Goal: Navigation & Orientation: Find specific page/section

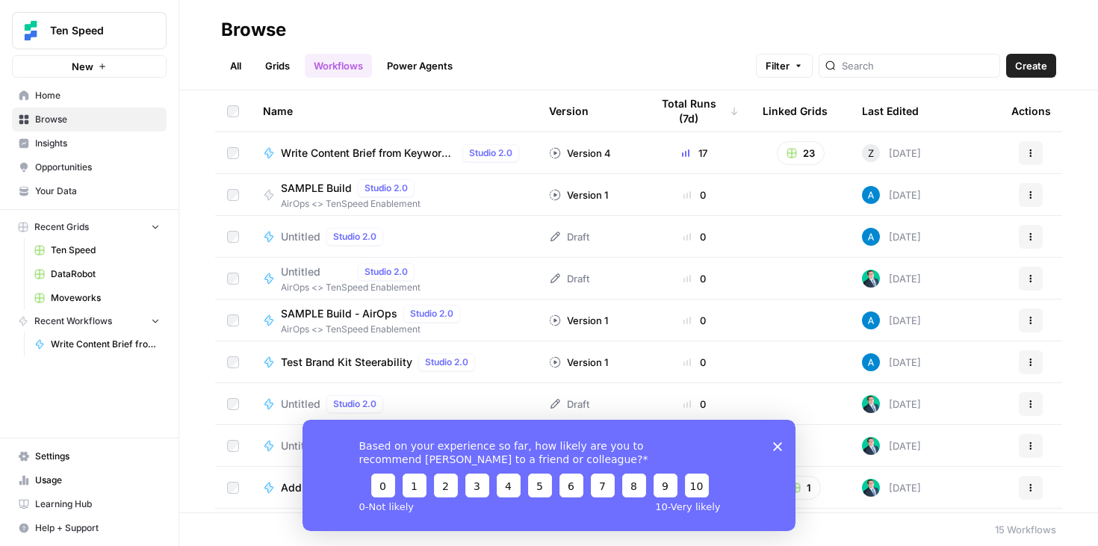
click at [75, 191] on span "Your Data" at bounding box center [97, 191] width 125 height 13
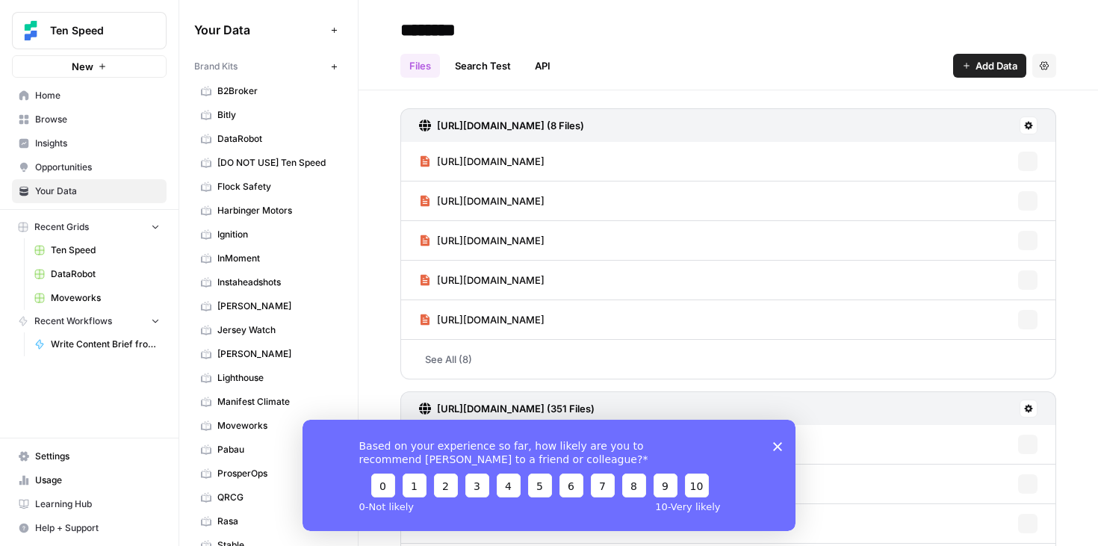
click at [81, 165] on span "Opportunities" at bounding box center [97, 167] width 125 height 13
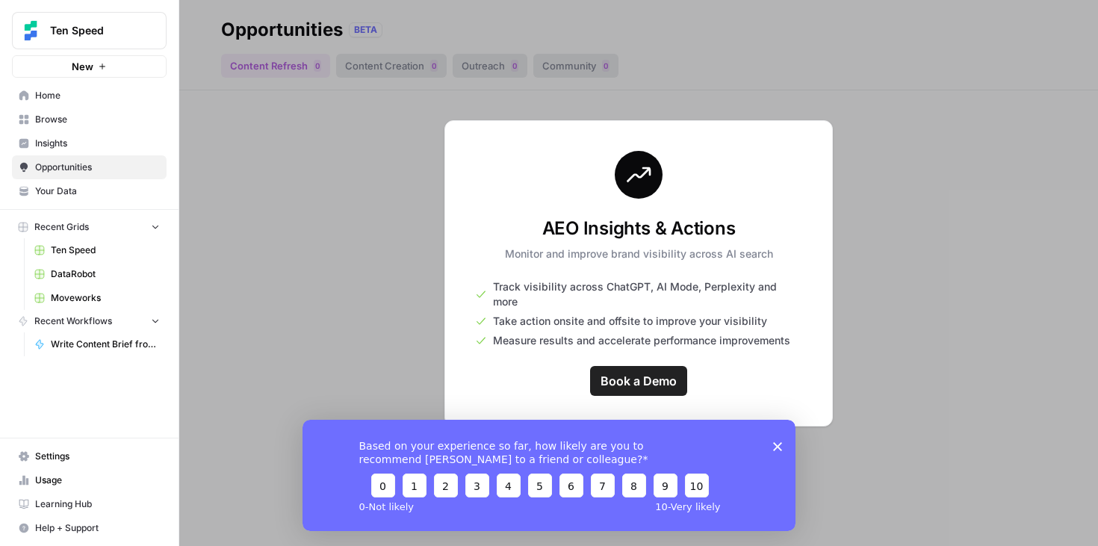
click at [777, 445] on icon "Close survey" at bounding box center [777, 446] width 9 height 9
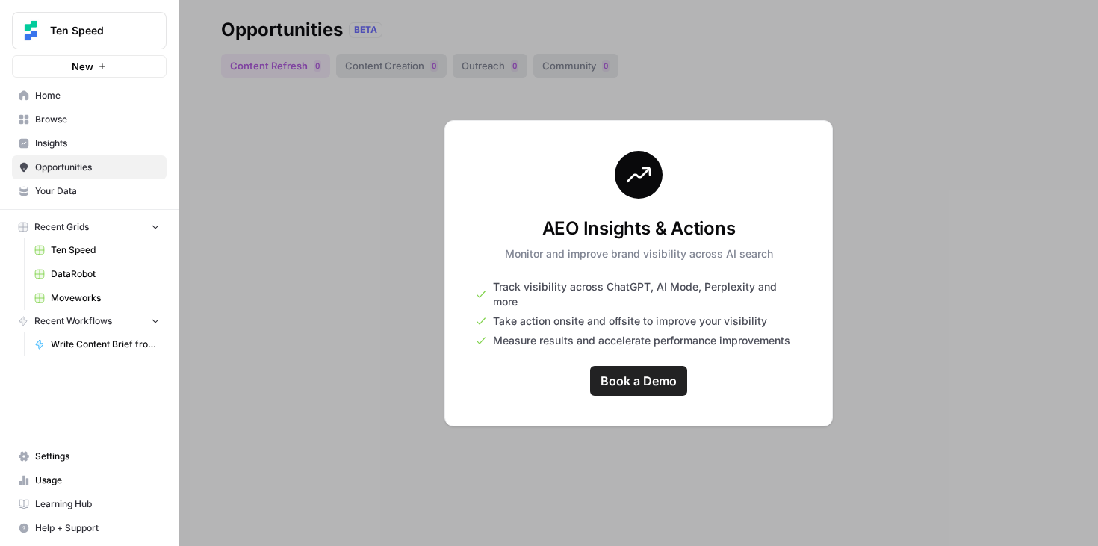
click at [63, 149] on span "Insights" at bounding box center [97, 143] width 125 height 13
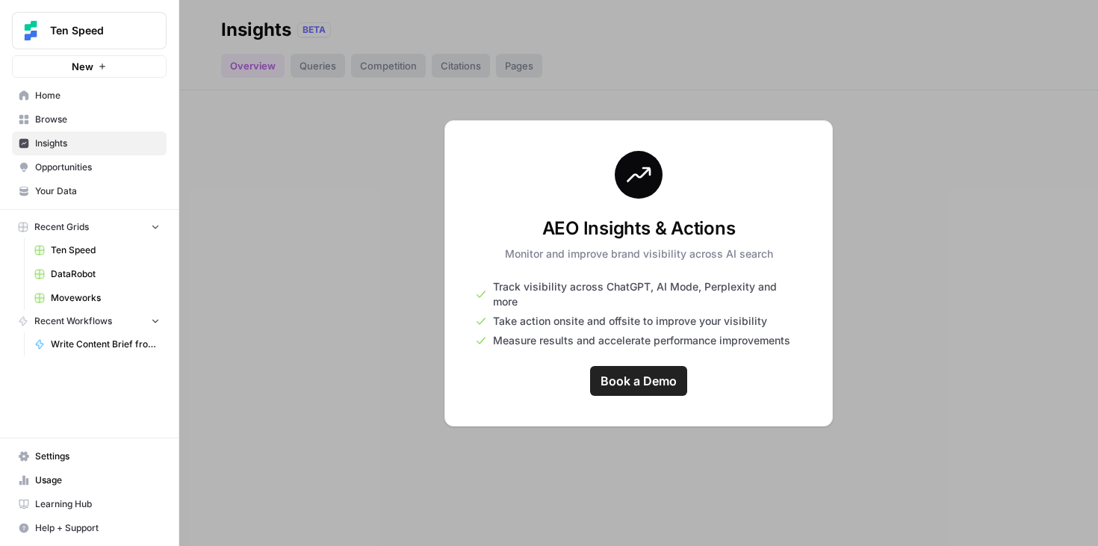
click at [67, 123] on span "Browse" at bounding box center [97, 119] width 125 height 13
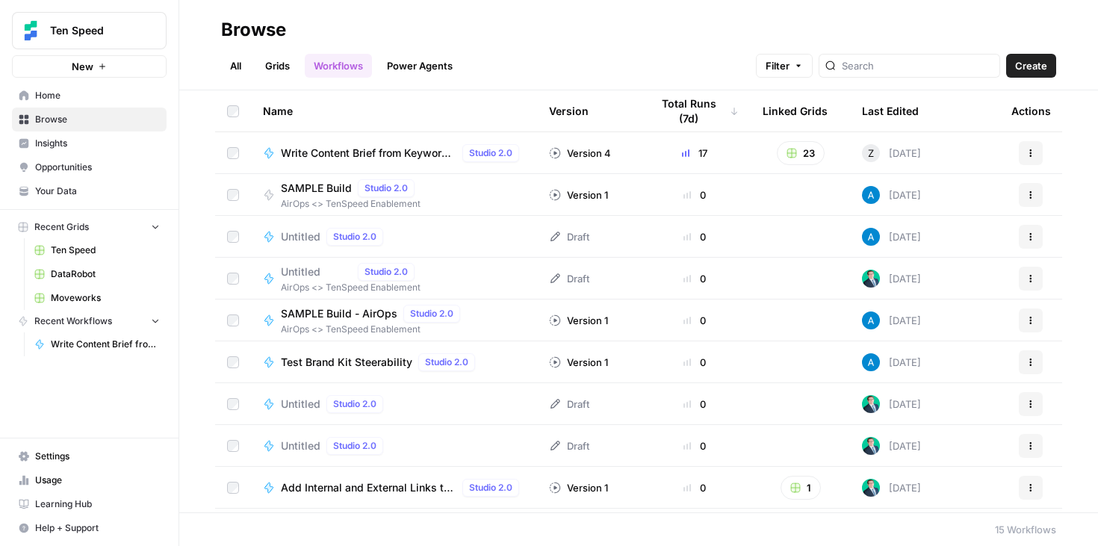
click at [283, 61] on link "Grids" at bounding box center [277, 66] width 43 height 24
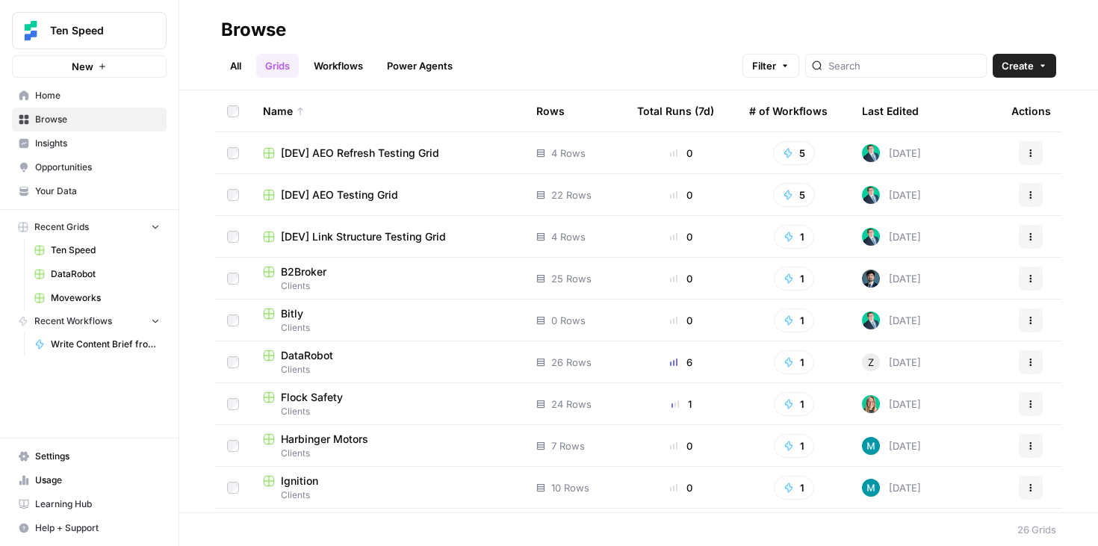
click at [102, 155] on link "Opportunities" at bounding box center [89, 167] width 155 height 24
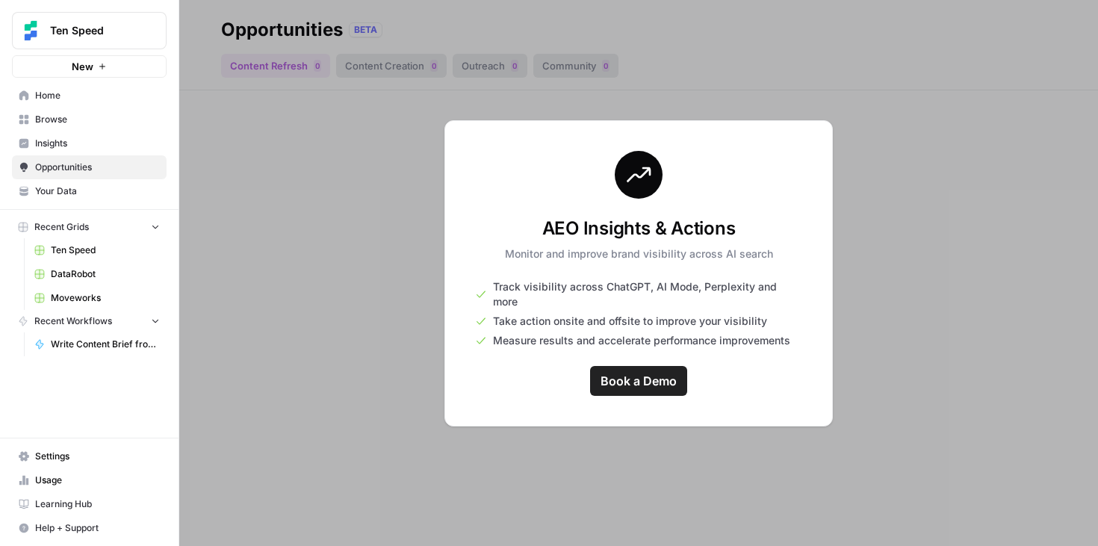
click at [102, 141] on span "Insights" at bounding box center [97, 143] width 125 height 13
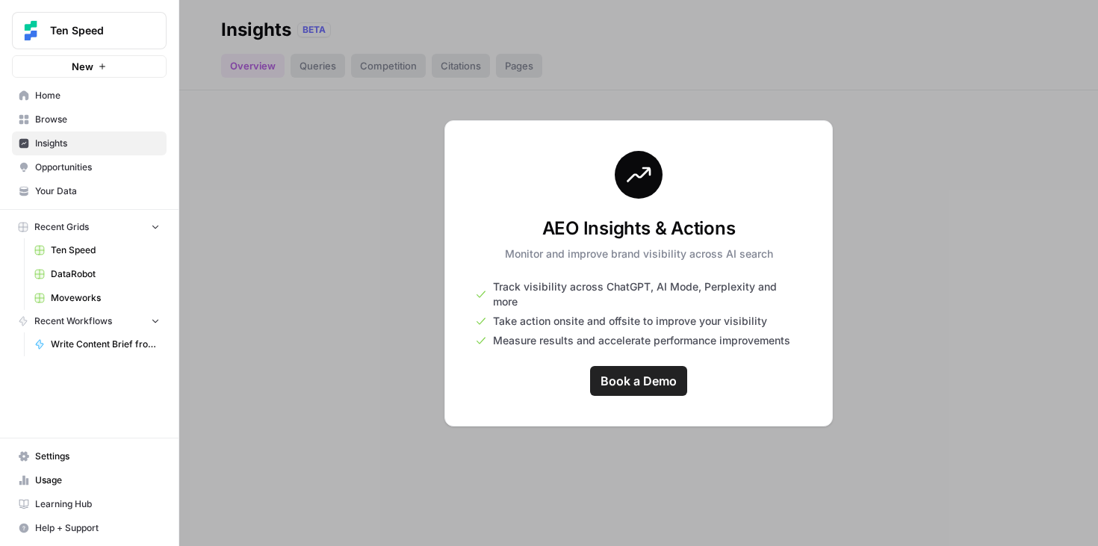
click at [98, 119] on span "Browse" at bounding box center [97, 119] width 125 height 13
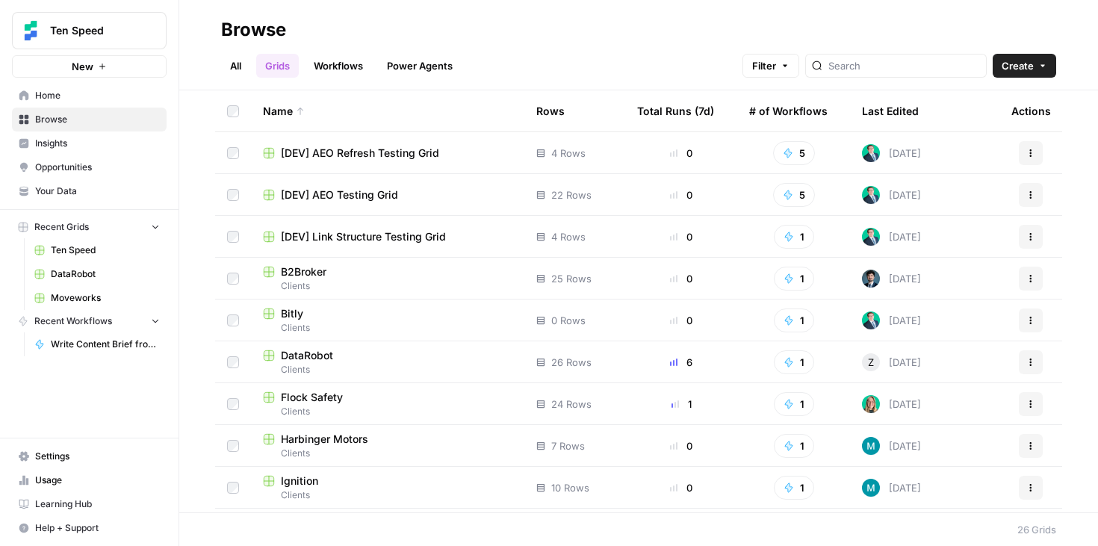
click at [100, 142] on span "Insights" at bounding box center [97, 143] width 125 height 13
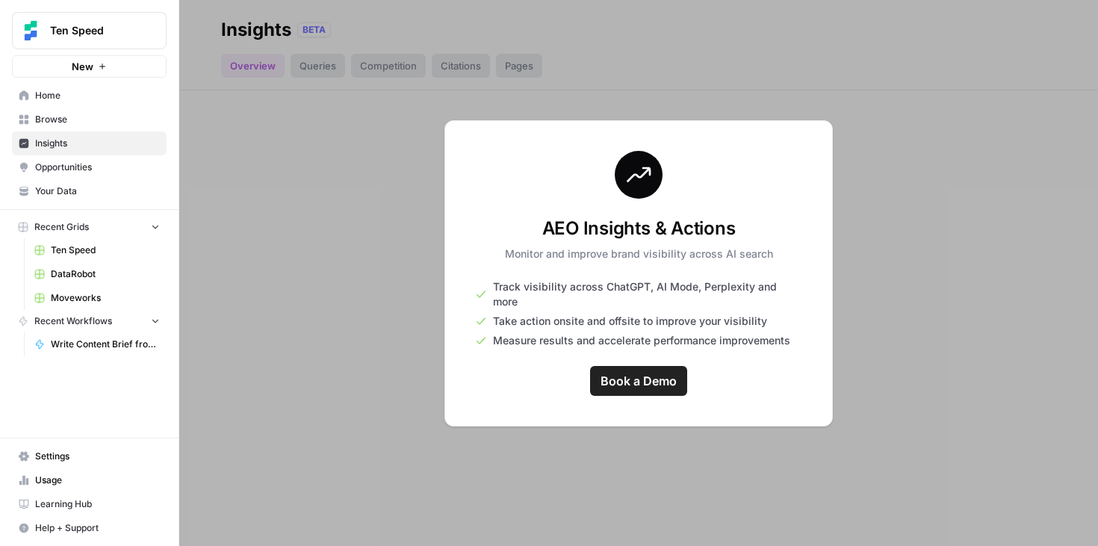
click at [101, 115] on span "Browse" at bounding box center [97, 119] width 125 height 13
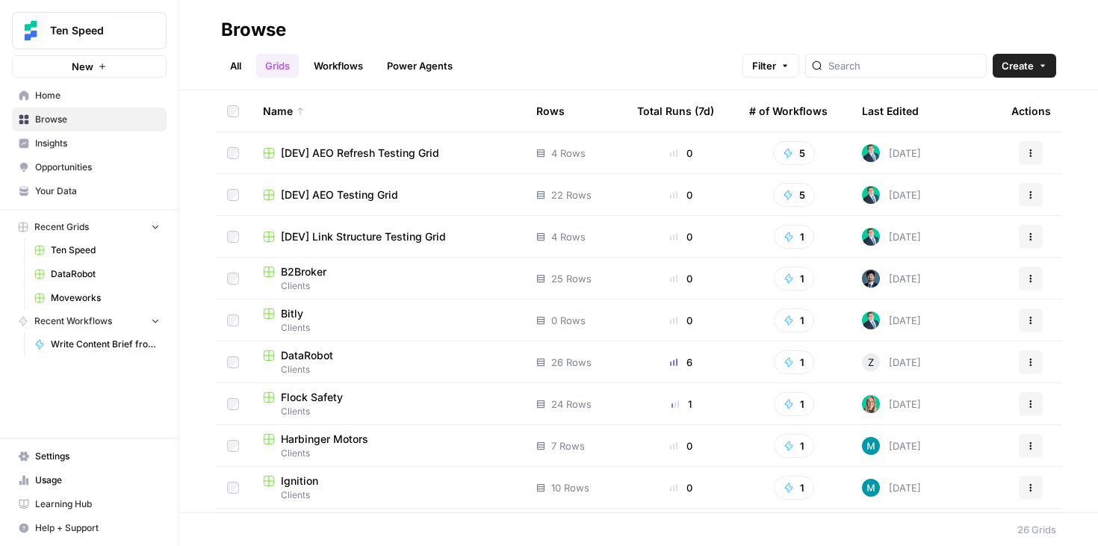
click at [86, 189] on span "Your Data" at bounding box center [97, 191] width 125 height 13
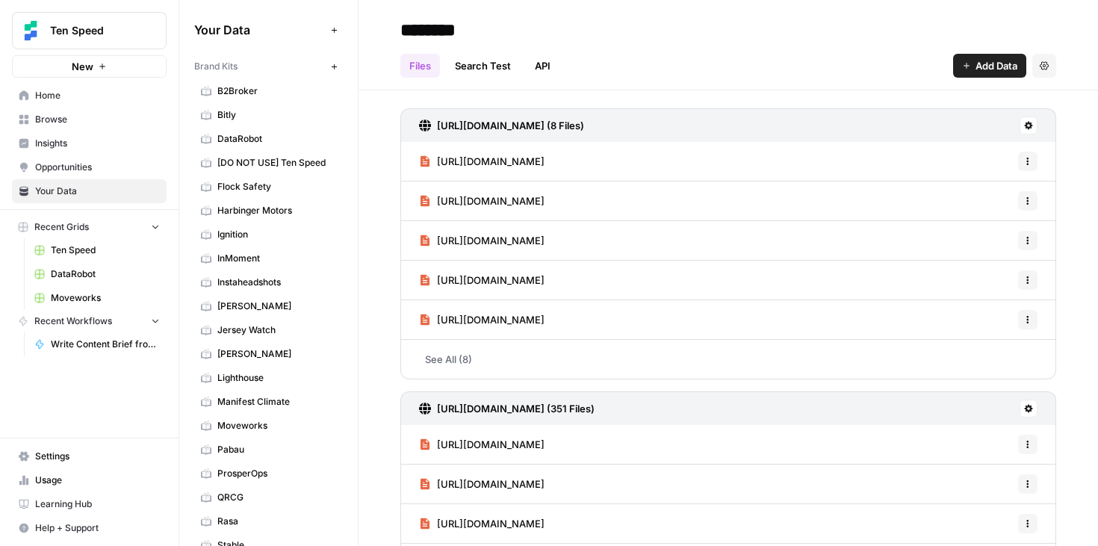
click at [72, 115] on span "Browse" at bounding box center [97, 119] width 125 height 13
